Goal: Register for event/course

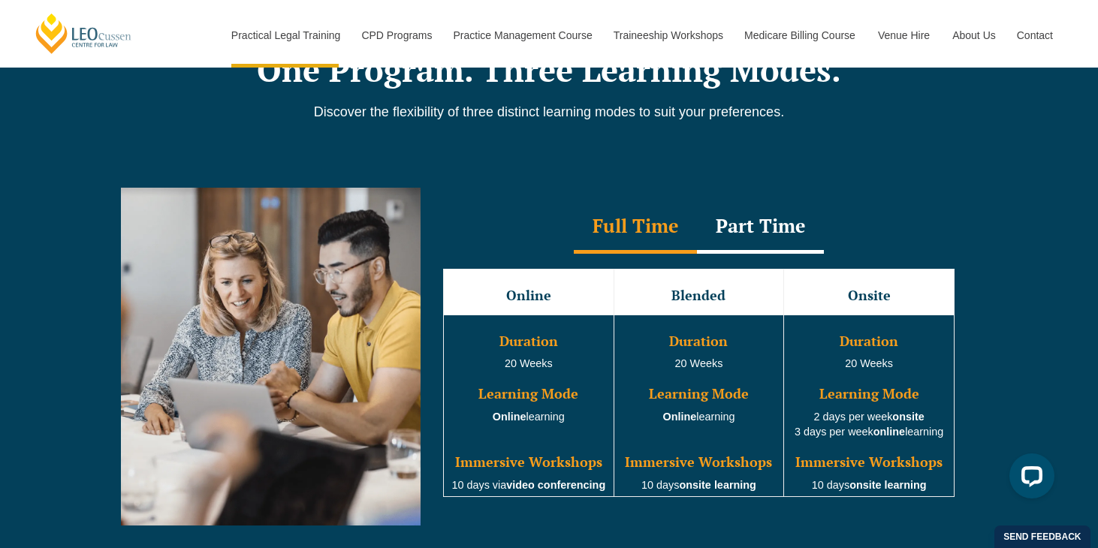
scroll to position [1360, 0]
